Goal: Transaction & Acquisition: Subscribe to service/newsletter

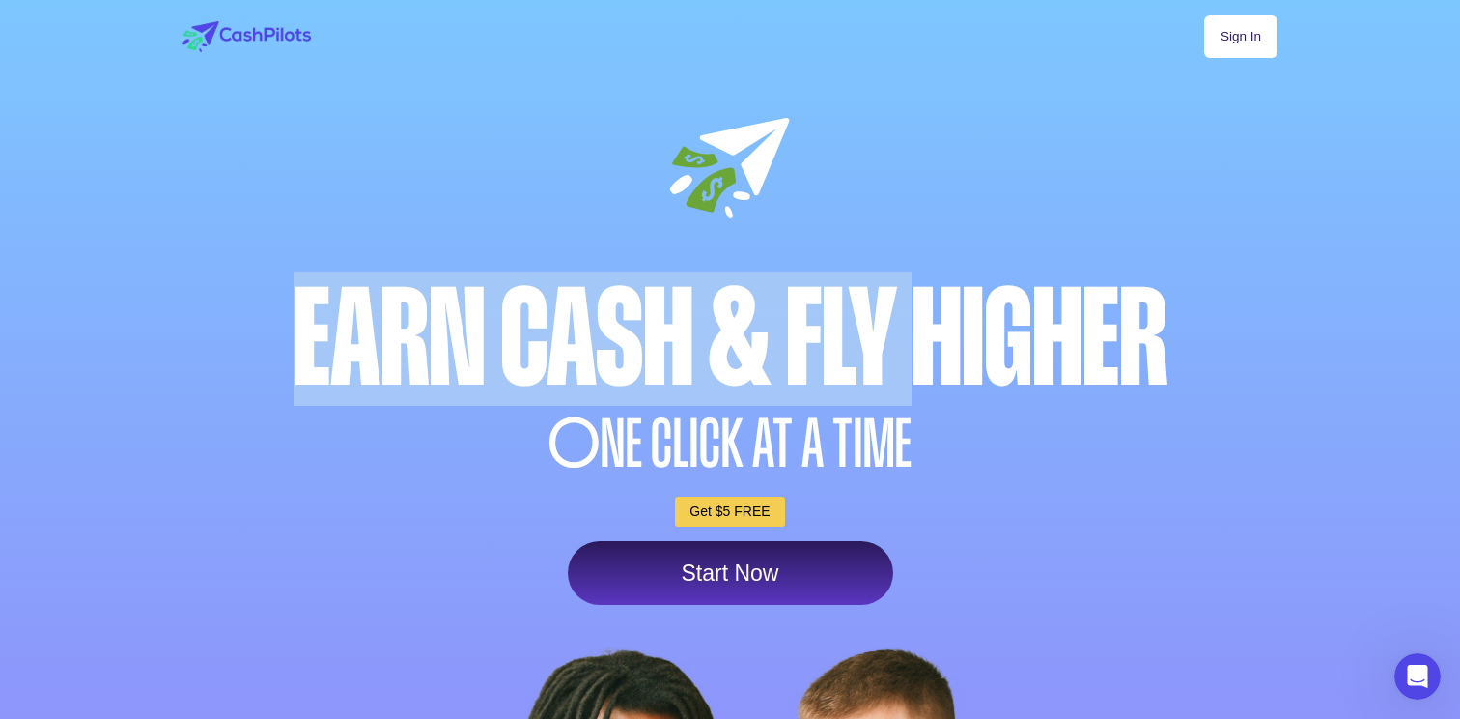
drag, startPoint x: 915, startPoint y: 335, endPoint x: 955, endPoint y: 205, distance: 136.6
click at [955, 205] on div "Sign In Earn Cash & Fly higher O NE CLICK AT A TIME Get $5 FREE Start Now" at bounding box center [730, 586] width 1140 height 1172
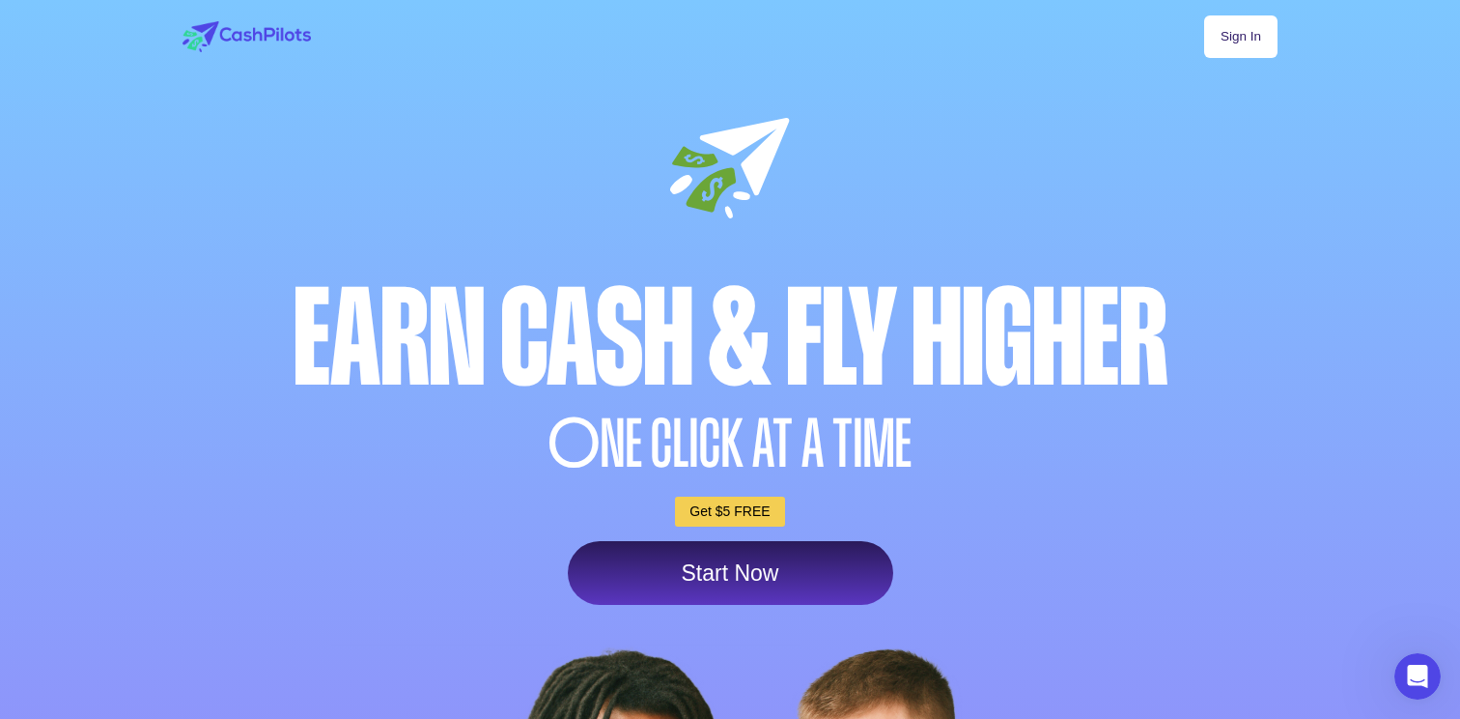
click at [955, 205] on div "Sign In Earn Cash & Fly higher O NE CLICK AT A TIME Get $5 FREE Start Now" at bounding box center [730, 586] width 1140 height 1172
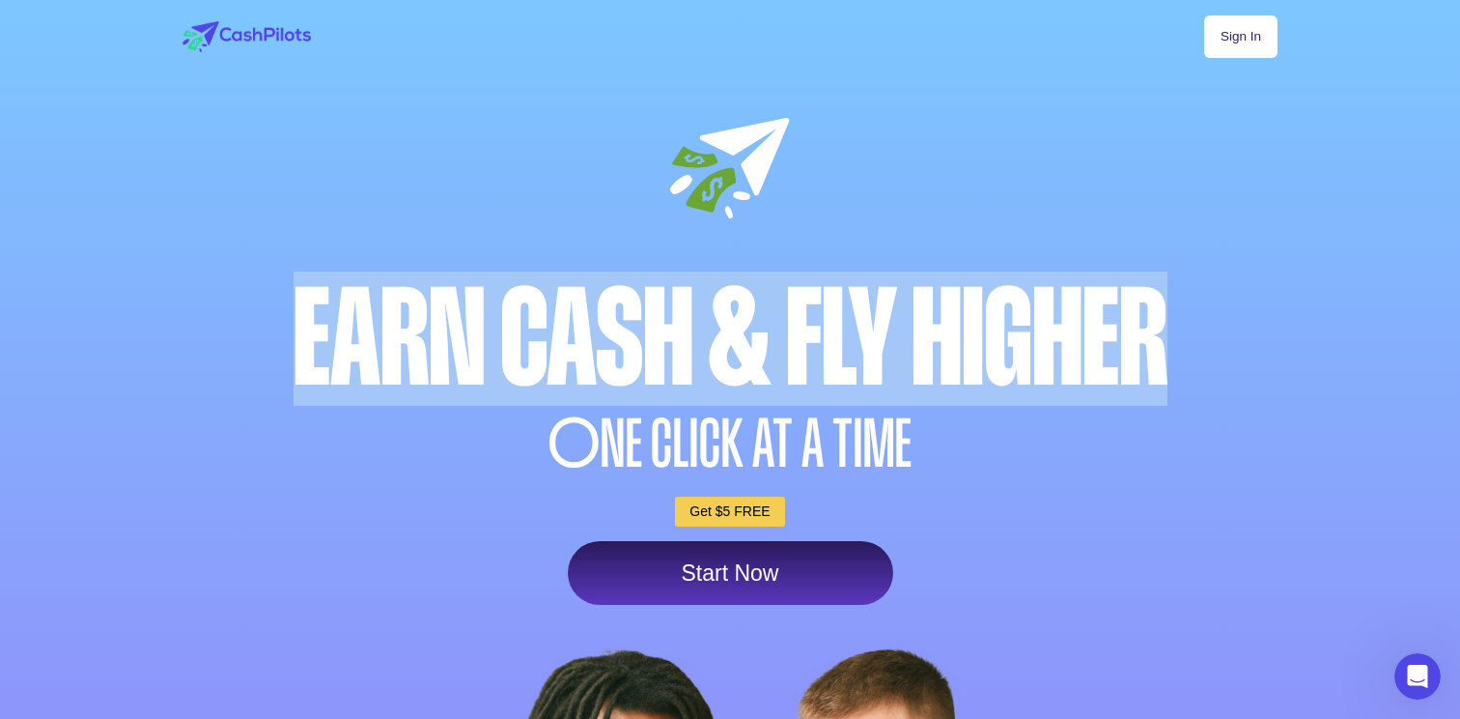
click at [955, 205] on div "Sign In Earn Cash & Fly higher O NE CLICK AT A TIME Get $5 FREE Start Now" at bounding box center [730, 586] width 1140 height 1172
click at [701, 589] on link "Start Now" at bounding box center [731, 573] width 326 height 64
